Goal: Task Accomplishment & Management: Manage account settings

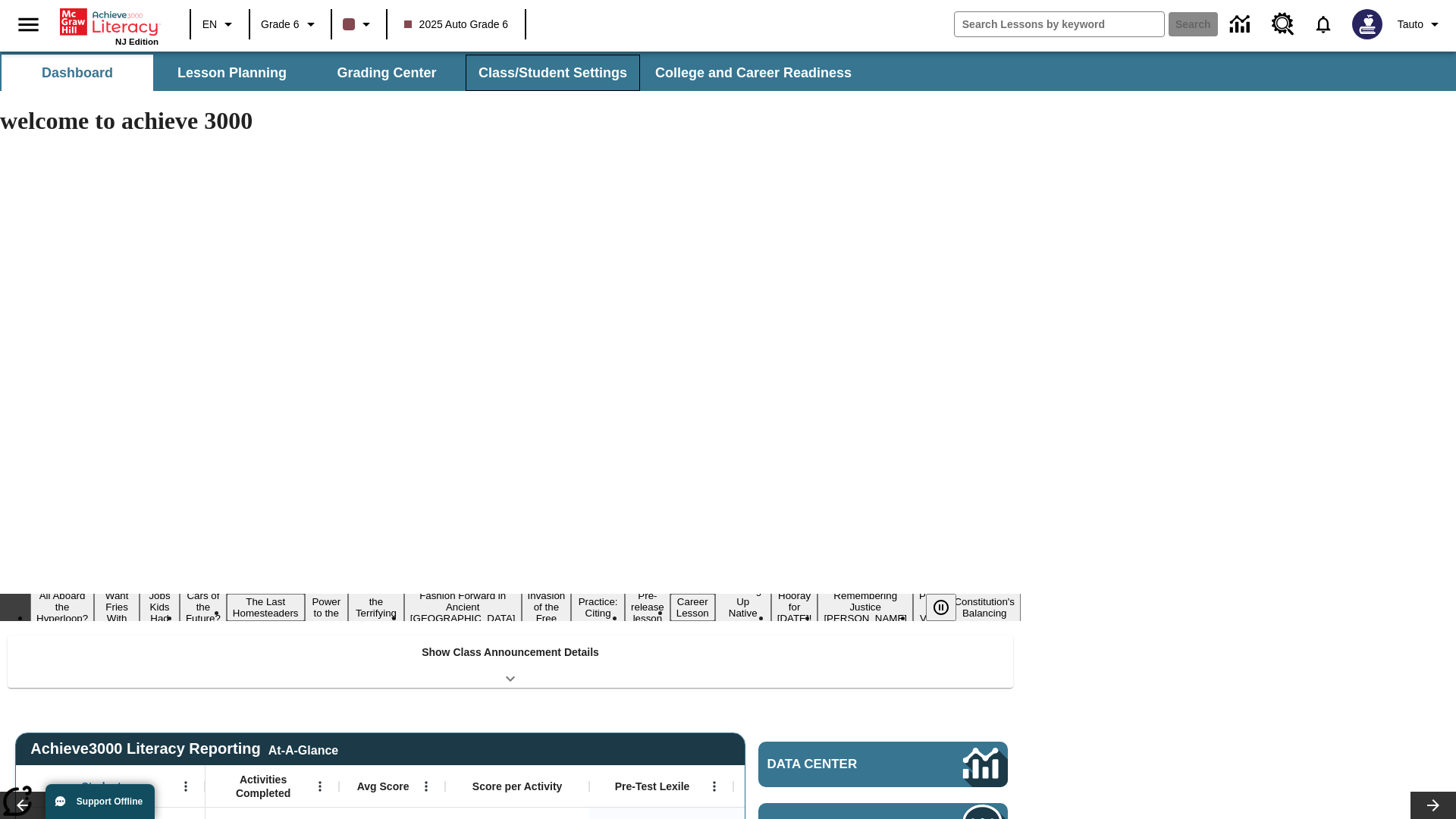
click at [551, 73] on button "Class/Student Settings" at bounding box center [553, 72] width 174 height 36
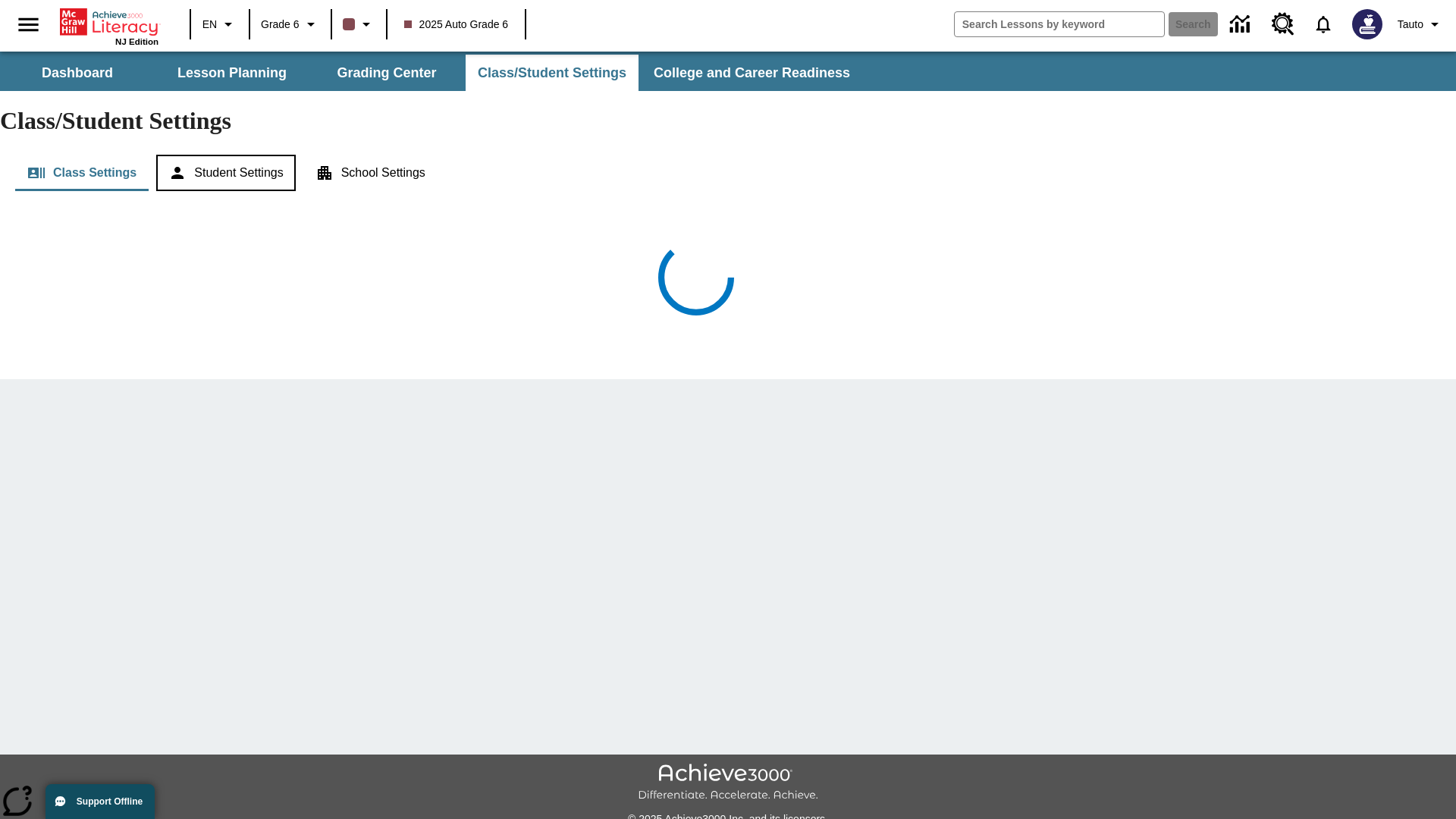
click at [228, 155] on button "Student Settings" at bounding box center [225, 173] width 139 height 36
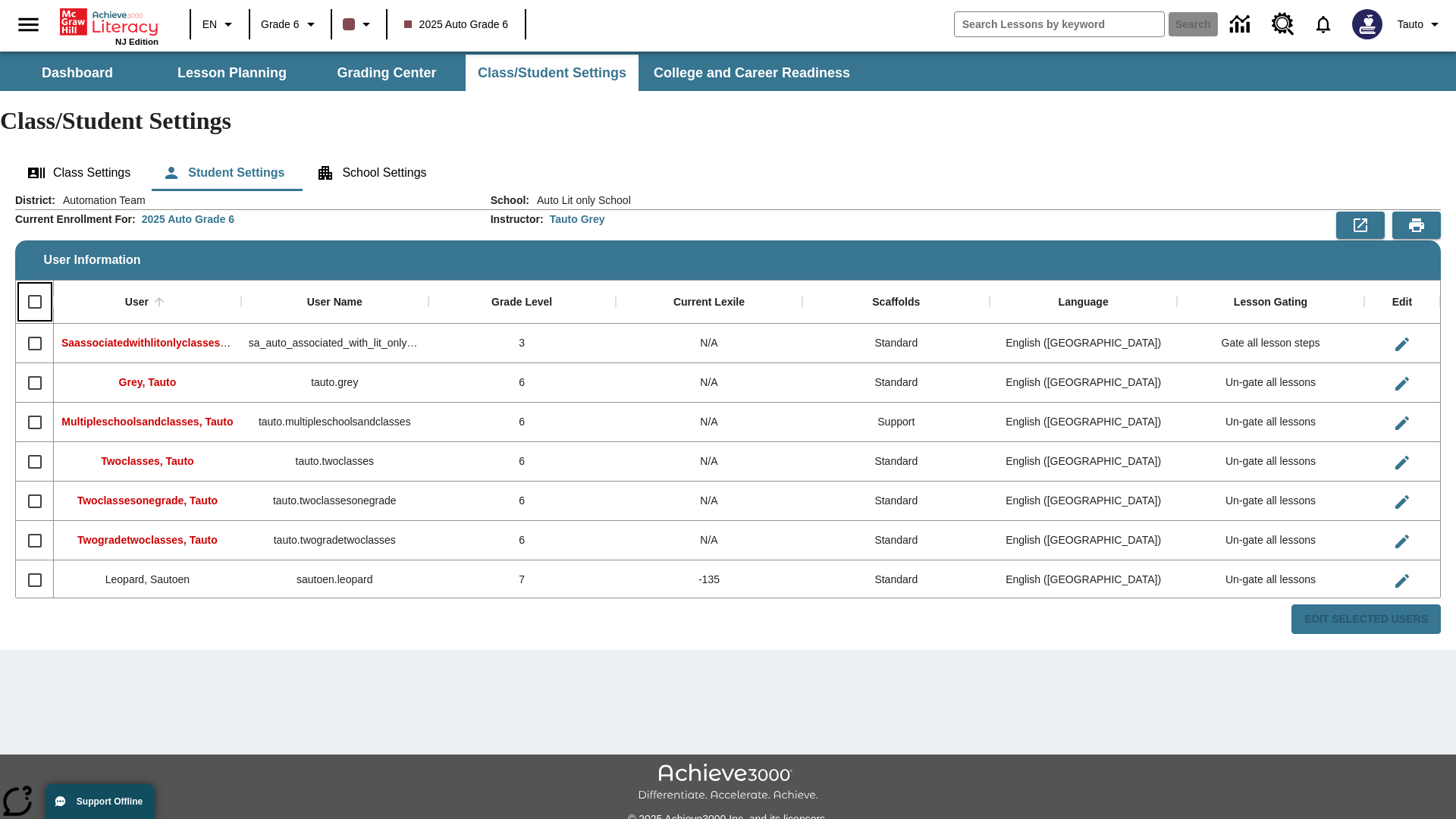
click at [34, 286] on input "Select all rows" at bounding box center [34, 302] width 31 height 31
checkbox input "true"
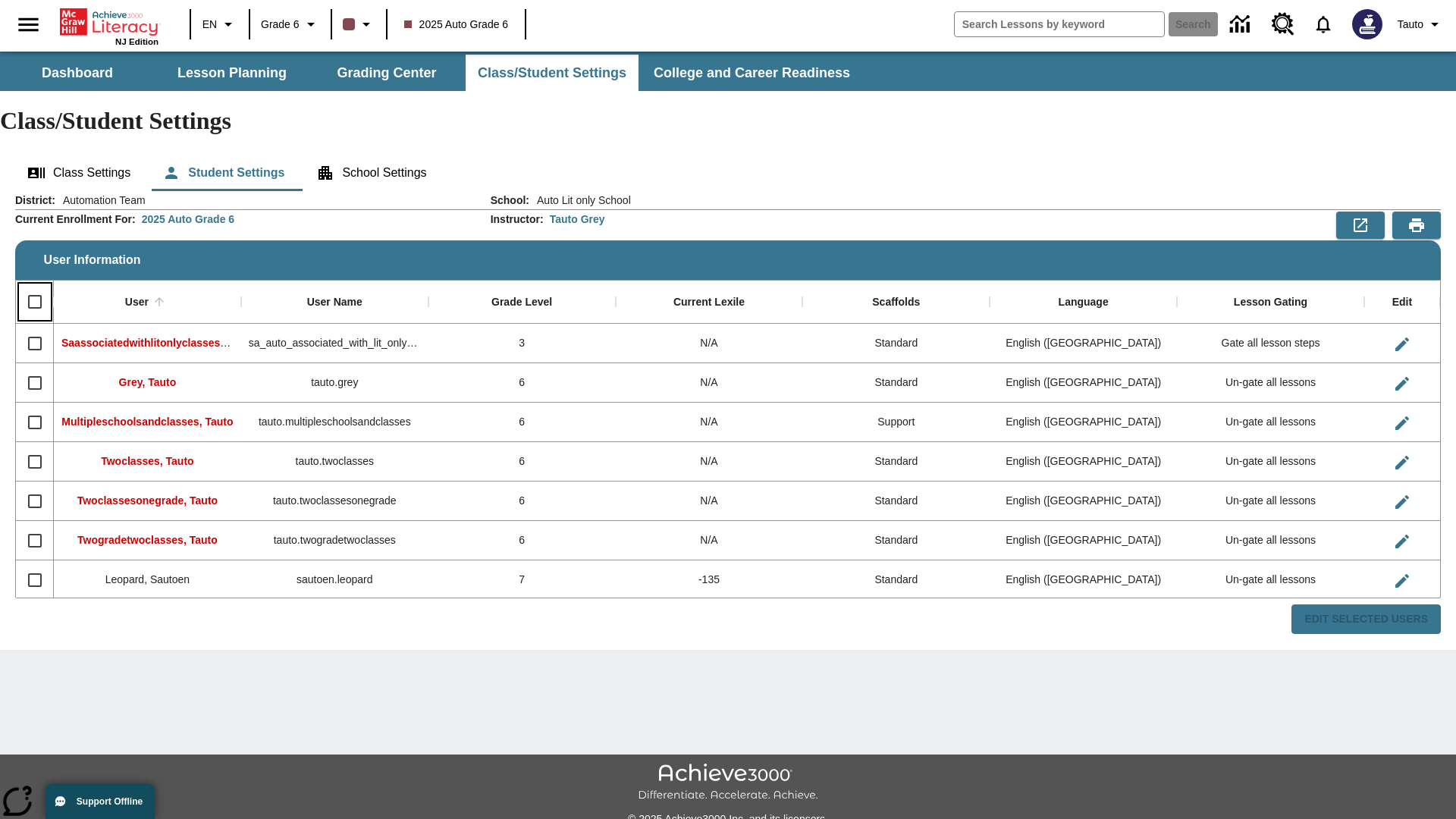
checkbox input "true"
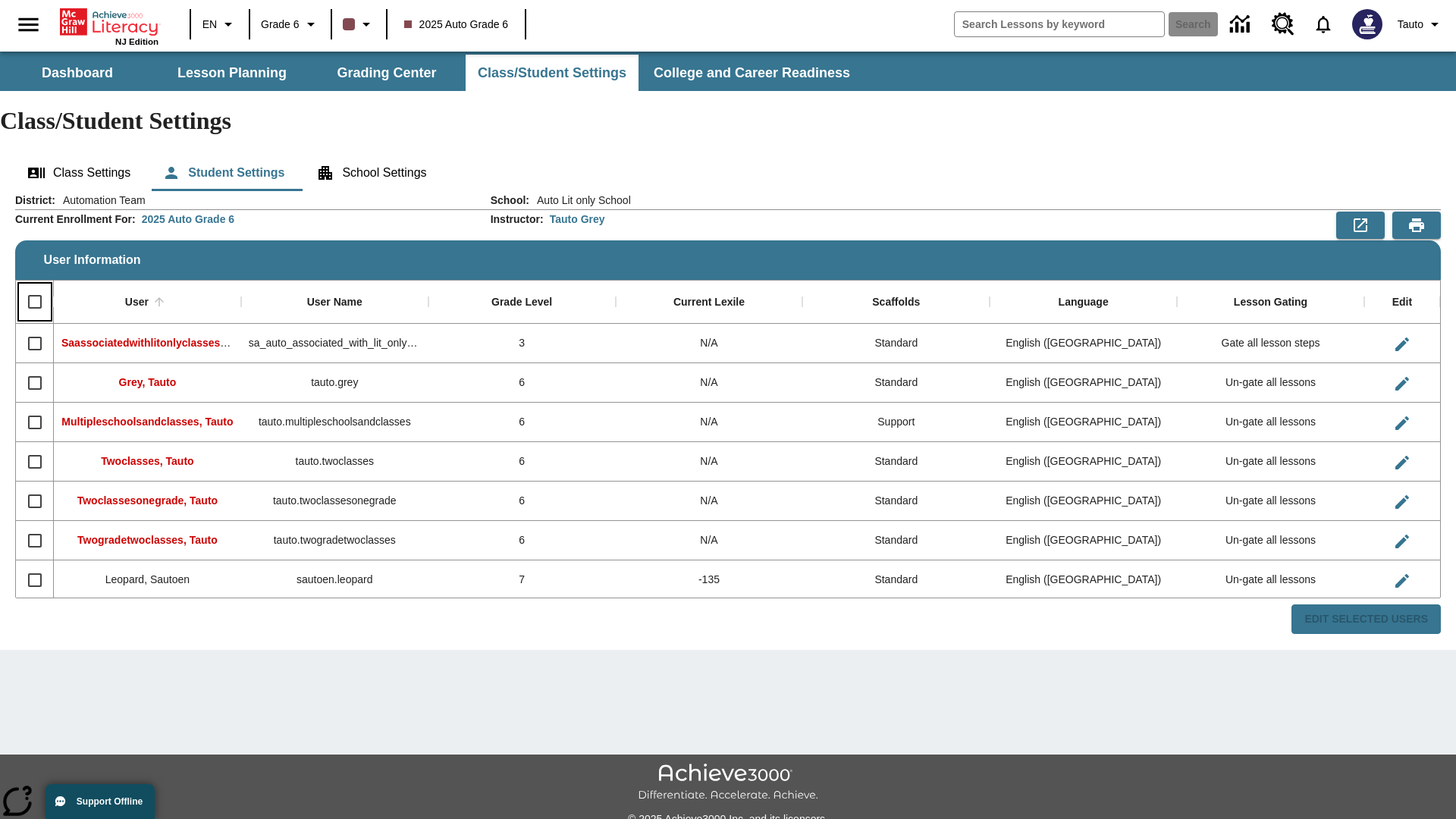
checkbox input "true"
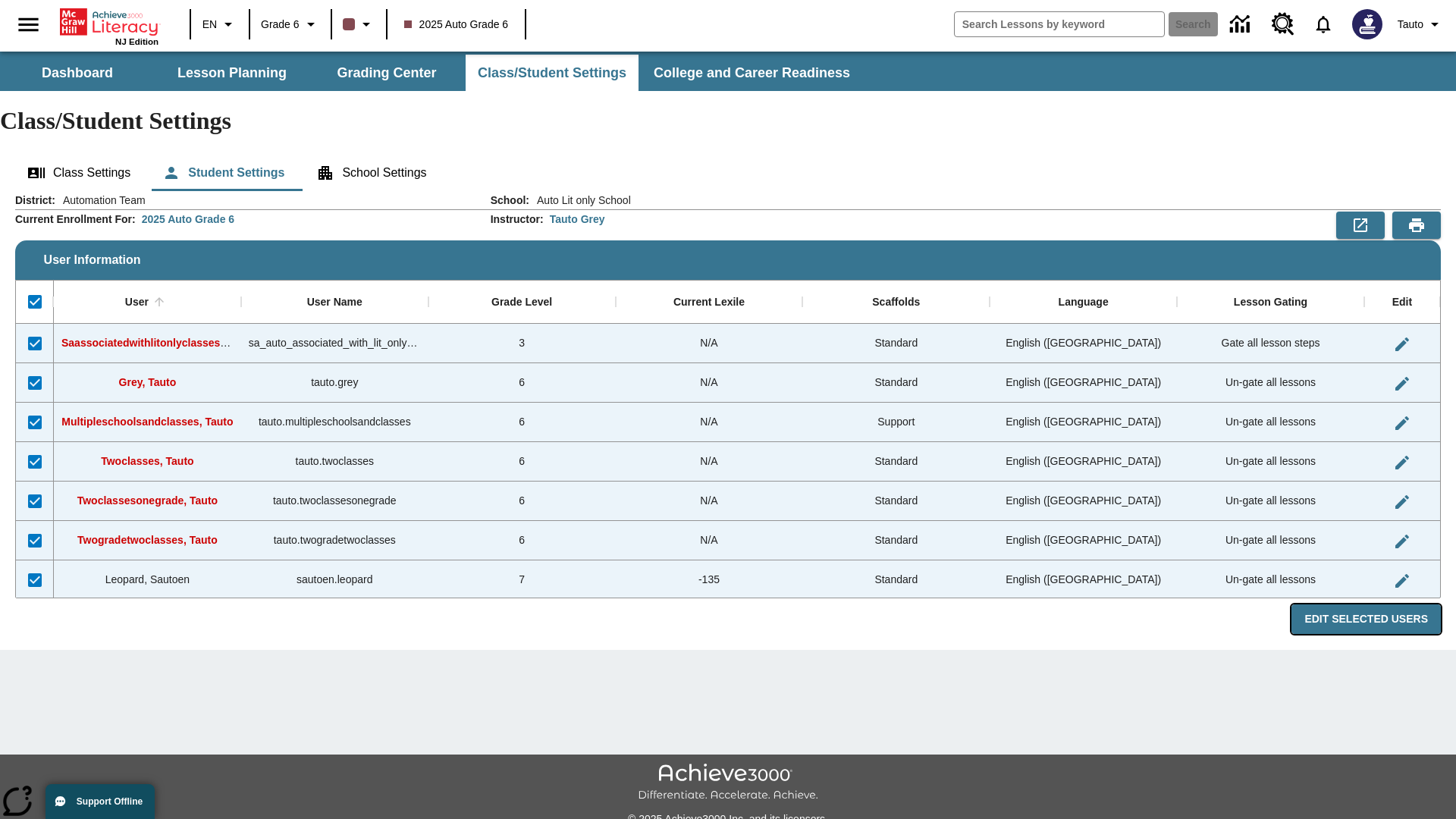
click at [1371, 604] on button "Edit Selected Users" at bounding box center [1366, 618] width 149 height 29
